Goal: Information Seeking & Learning: Learn about a topic

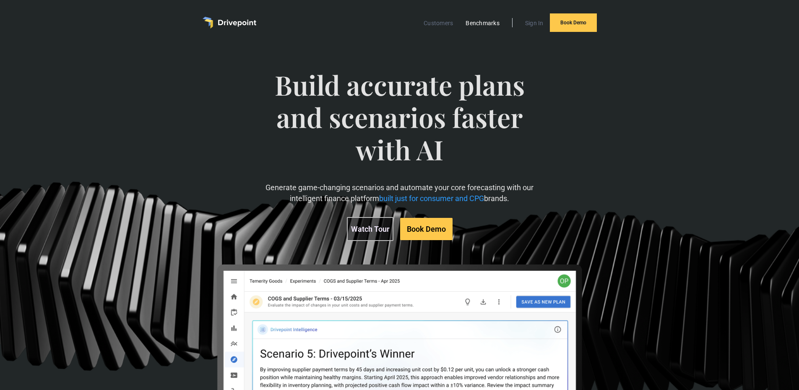
click at [492, 22] on link "Benchmarks" at bounding box center [483, 23] width 42 height 11
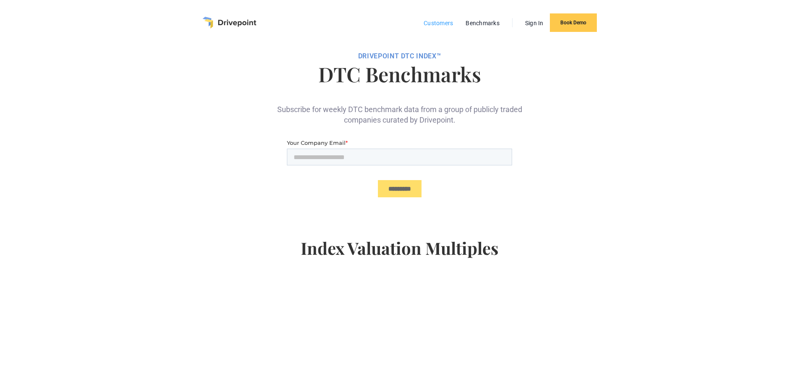
click at [438, 18] on link "Customers" at bounding box center [439, 23] width 38 height 11
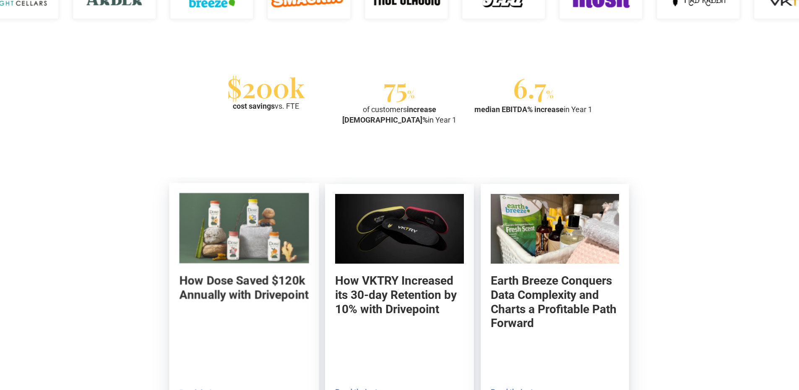
scroll to position [711, 0]
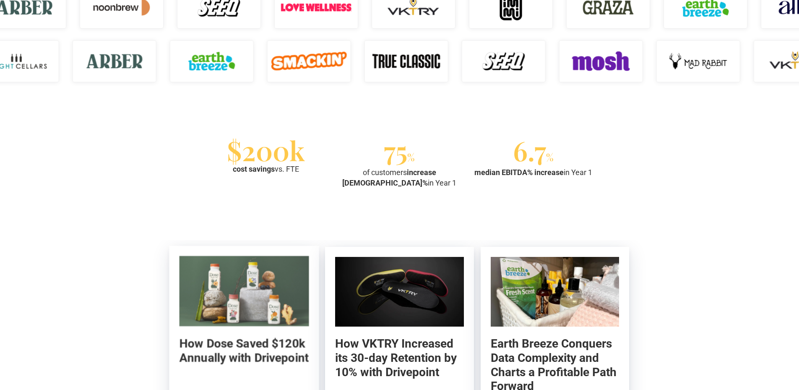
click at [213, 351] on h5 "How Dose Saved $120k Annually with Drivepoint" at bounding box center [244, 351] width 130 height 29
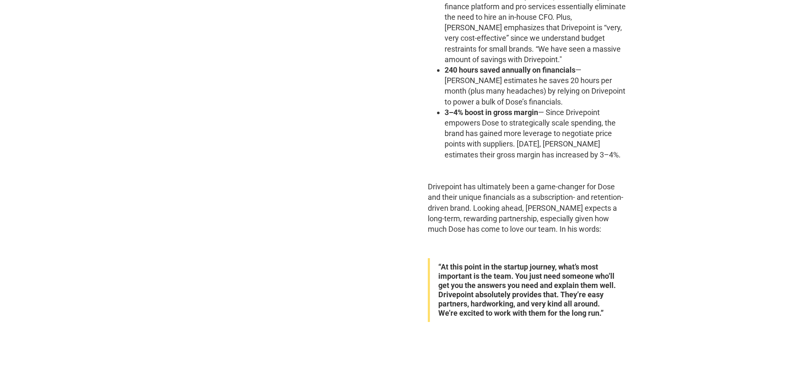
scroll to position [2015, 0]
